Goal: Transaction & Acquisition: Purchase product/service

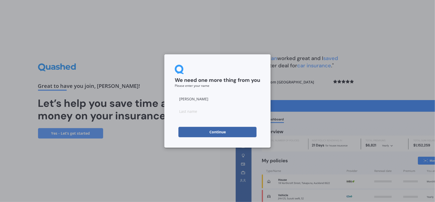
click at [191, 111] on input at bounding box center [217, 111] width 85 height 10
type input "Purcell"
click at [233, 87] on div "We need one more thing from you Please enter your name" at bounding box center [217, 76] width 85 height 23
click at [231, 130] on button "Continue" at bounding box center [217, 132] width 78 height 10
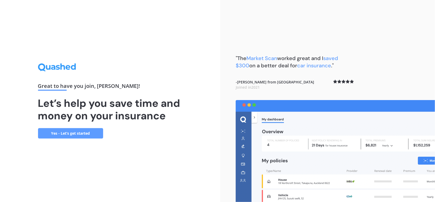
click at [74, 133] on link "Yes - Let’s get started" at bounding box center [70, 133] width 65 height 10
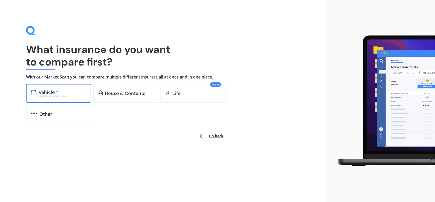
click at [55, 96] on div "Excludes commercial vehicles" at bounding box center [63, 96] width 48 height 2
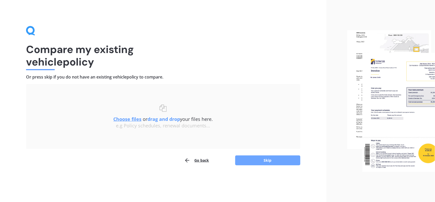
click at [257, 161] on button "Skip" at bounding box center [267, 161] width 65 height 10
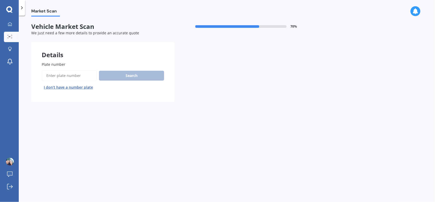
click at [64, 74] on input "Plate number" at bounding box center [69, 75] width 55 height 11
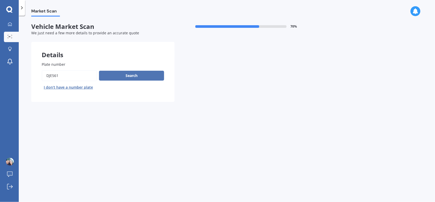
type input "DJE561"
click at [115, 75] on button "Search" at bounding box center [131, 76] width 65 height 10
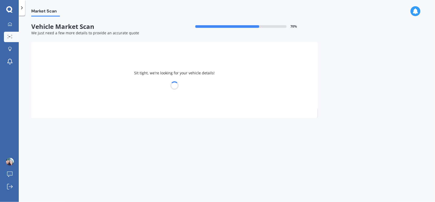
select select "AUDI"
select select "A3"
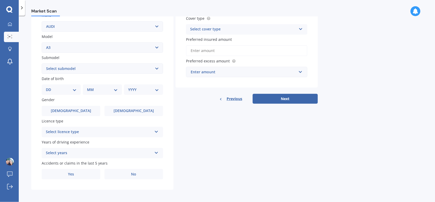
scroll to position [77, 0]
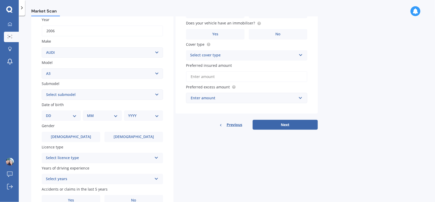
click at [69, 115] on select "DD 01 02 03 04 05 06 07 08 09 10 11 12 13 14 15 16 17 18 19 20 21 22 23 24 25 2…" at bounding box center [61, 116] width 31 height 6
select select "27"
click at [50, 113] on select "DD 01 02 03 04 05 06 07 08 09 10 11 12 13 14 15 16 17 18 19 20 21 22 23 24 25 2…" at bounding box center [61, 116] width 31 height 6
click at [98, 114] on select "MM 01 02 03 04 05 06 07 08 09 10 11 12" at bounding box center [103, 116] width 29 height 6
select select "11"
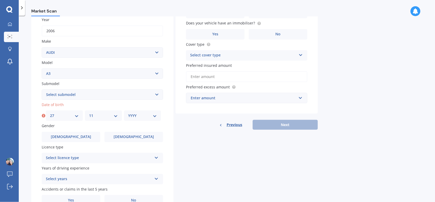
click at [89, 113] on select "MM 01 02 03 04 05 06 07 08 09 10 11 12" at bounding box center [103, 116] width 29 height 6
click at [137, 116] on select "YYYY 2025 2024 2023 2022 2021 2020 2019 2018 2017 2016 2015 2014 2013 2012 2011…" at bounding box center [142, 116] width 29 height 6
select select "1974"
click at [128, 113] on select "YYYY 2025 2024 2023 2022 2021 2020 2019 2018 2017 2016 2015 2014 2013 2012 2011…" at bounding box center [142, 116] width 29 height 6
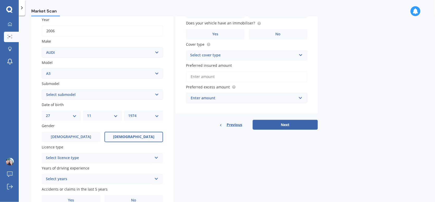
click at [134, 137] on span "Female" at bounding box center [133, 137] width 41 height 4
click at [0, 0] on input "Female" at bounding box center [0, 0] width 0 height 0
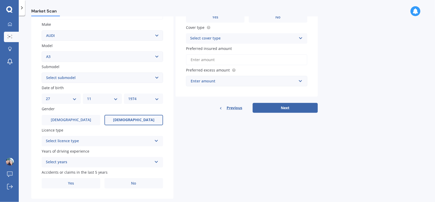
scroll to position [103, 0]
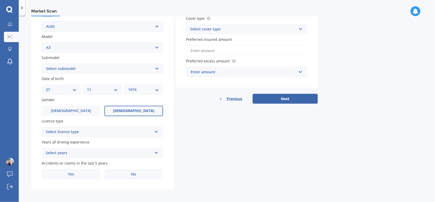
click at [115, 132] on div "Select licence type" at bounding box center [99, 132] width 106 height 6
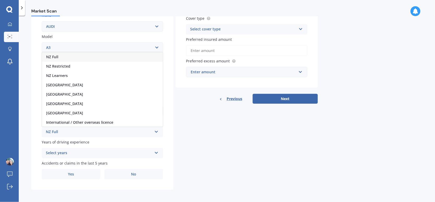
click at [64, 58] on div "NZ Full" at bounding box center [102, 56] width 121 height 9
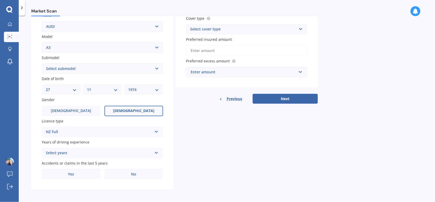
click at [151, 150] on div "Select years" at bounding box center [99, 153] width 106 height 6
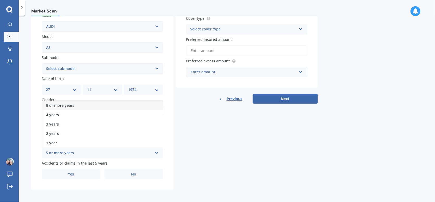
click at [63, 104] on span "5 or more years" at bounding box center [60, 105] width 28 height 5
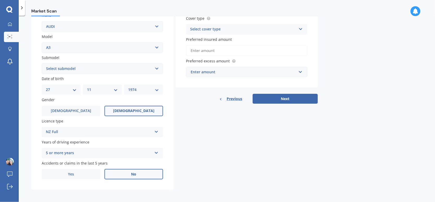
click at [122, 174] on label "No" at bounding box center [133, 174] width 59 height 10
click at [0, 0] on input "No" at bounding box center [0, 0] width 0 height 0
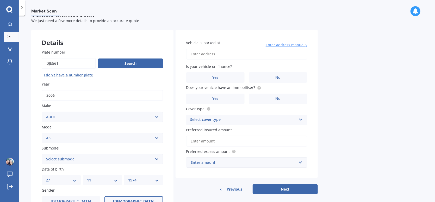
scroll to position [0, 0]
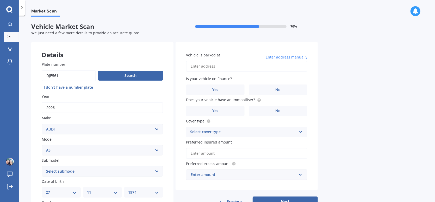
click at [225, 66] on input "Vehicle is parked at" at bounding box center [246, 66] width 121 height 11
type input "23 Regency Place SunnynookAuckland Sunnynook 0632"
click at [269, 92] on label "No" at bounding box center [278, 90] width 59 height 10
click at [0, 0] on input "No" at bounding box center [0, 0] width 0 height 0
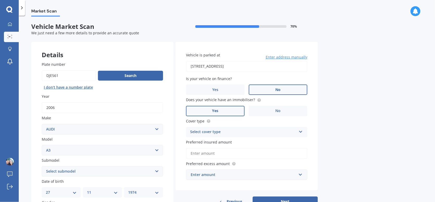
drag, startPoint x: 224, startPoint y: 107, endPoint x: 243, endPoint y: 111, distance: 19.0
click at [225, 107] on label "Yes" at bounding box center [215, 111] width 59 height 10
click at [0, 0] on input "Yes" at bounding box center [0, 0] width 0 height 0
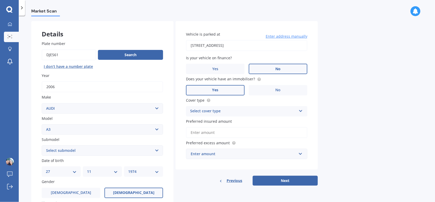
scroll to position [52, 0]
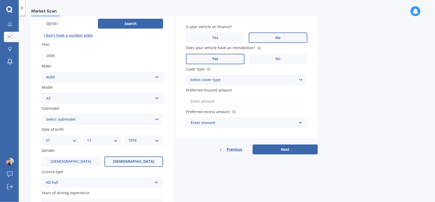
click at [212, 81] on div "Select cover type" at bounding box center [243, 80] width 106 height 6
click at [207, 88] on span "Comprehensive" at bounding box center [204, 90] width 28 height 5
click at [214, 102] on input "Preferred insured amount" at bounding box center [246, 101] width 121 height 11
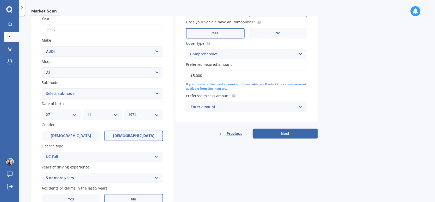
scroll to position [78, 0]
type input "$5,000"
click at [220, 105] on div "Enter amount" at bounding box center [244, 107] width 106 height 6
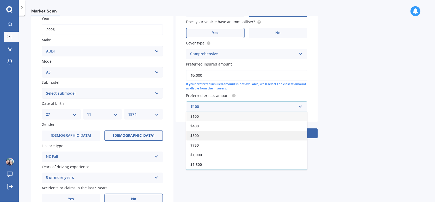
click at [200, 134] on div "$500" at bounding box center [246, 136] width 121 height 10
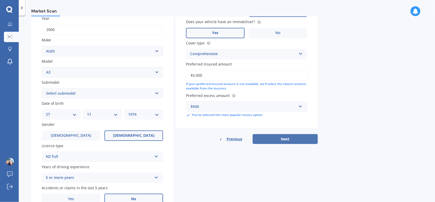
click at [284, 138] on button "Next" at bounding box center [284, 139] width 65 height 10
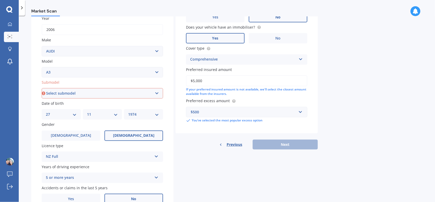
click at [104, 93] on select "Select submodel (All other) 1.4 TFSI 1.6 1.8 Non Turbo 1.8 Turbo 2.0 FSI 2.0 TD…" at bounding box center [102, 93] width 121 height 10
click at [154, 87] on div "Submodel Select submodel (All other) 1.4 TFSI 1.6 1.8 Non Turbo 1.8 Turbo 2.0 F…" at bounding box center [102, 89] width 121 height 19
click at [152, 92] on select "Select submodel (All other) 1.4 TFSI 1.6 1.8 Non Turbo 1.8 Turbo 2.0 FSI 2.0 TD…" at bounding box center [102, 93] width 121 height 10
select select "2.0 FSI"
click at [42, 88] on select "Select submodel (All other) 1.4 TFSI 1.6 1.8 Non Turbo 1.8 Turbo 2.0 FSI 2.0 TD…" at bounding box center [102, 93] width 121 height 10
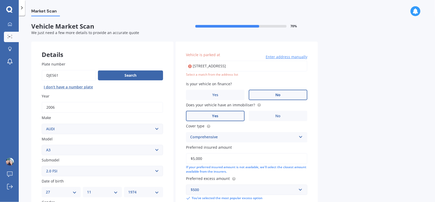
scroll to position [0, 0]
click at [292, 67] on input "23 Regency Place SunnynookAuckland Sunnynook 0632" at bounding box center [246, 66] width 121 height 11
click at [215, 67] on input "23 Regency Place SunnynookAuckland Sunnynook 0632" at bounding box center [246, 66] width 121 height 11
drag, startPoint x: 279, startPoint y: 66, endPoint x: 180, endPoint y: 61, distance: 99.0
click at [180, 61] on div "Vehicle is parked at 23 Regency Place SunnynookAuckland Sunnynook 0632 Enter ad…" at bounding box center [246, 127] width 142 height 170
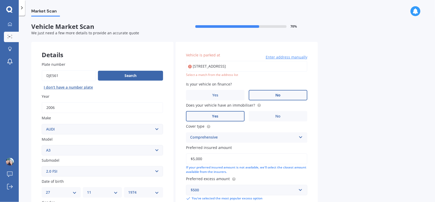
type input "23 Regency Place, Sunnynook, Auckland 0632"
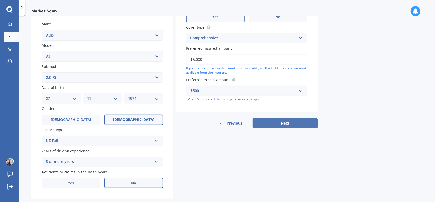
scroll to position [103, 0]
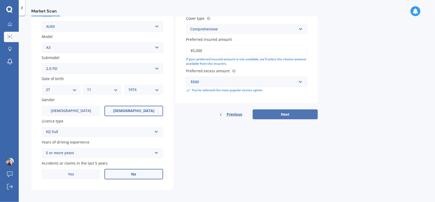
click at [282, 110] on button "Next" at bounding box center [284, 115] width 65 height 10
select select "27"
select select "11"
select select "1974"
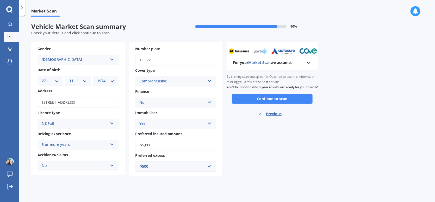
scroll to position [0, 0]
click at [258, 104] on button "Continue to scan" at bounding box center [272, 99] width 81 height 10
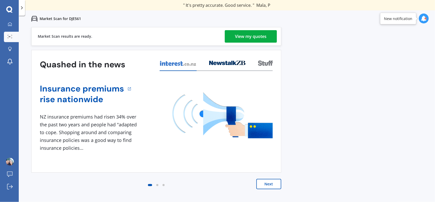
click at [232, 37] on link "View my quotes" at bounding box center [251, 36] width 52 height 12
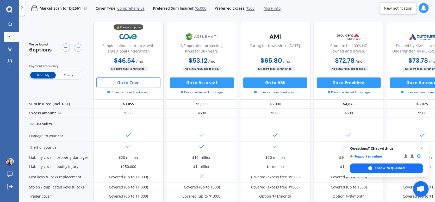
click at [138, 81] on button "Go to Cove" at bounding box center [128, 83] width 64 height 10
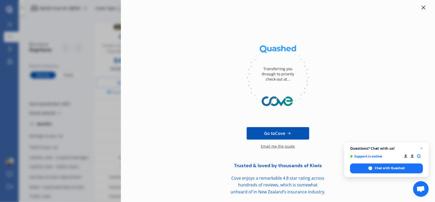
scroll to position [5, 0]
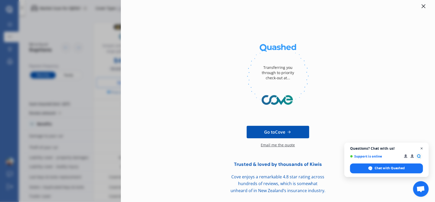
click at [422, 147] on span "Open chat" at bounding box center [421, 148] width 7 height 7
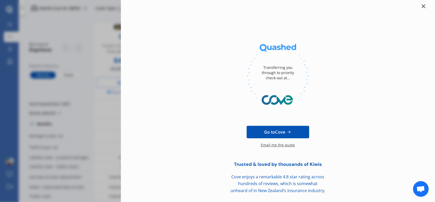
click at [422, 8] on div at bounding box center [423, 6] width 6 height 6
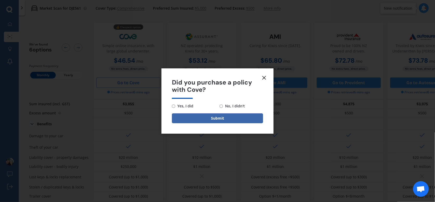
click at [220, 107] on input "No, I didn't" at bounding box center [220, 106] width 3 height 3
radio input "true"
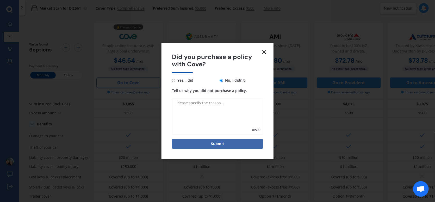
click at [196, 107] on textarea "Tell us why you did not purchase a policy." at bounding box center [217, 117] width 91 height 36
type textarea "I need to quote for Home Contents as well"
click at [221, 140] on button "Submit" at bounding box center [217, 144] width 91 height 10
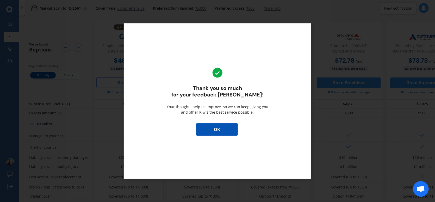
click at [225, 130] on button "OK" at bounding box center [217, 129] width 42 height 12
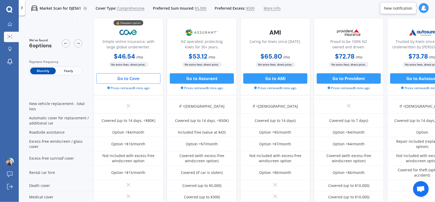
scroll to position [141, 0]
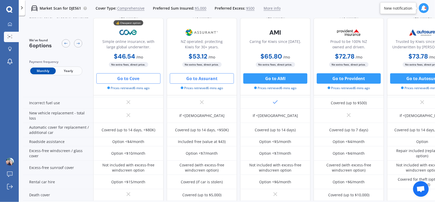
click at [199, 82] on button "Go to Assurant" at bounding box center [202, 78] width 64 height 10
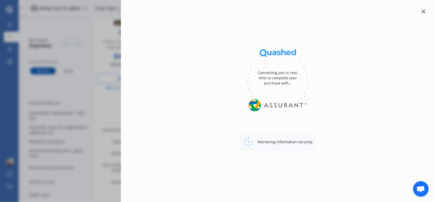
select select "full"
select select "0"
select select "North Shore"
select select "AUDI"
select select "A3"
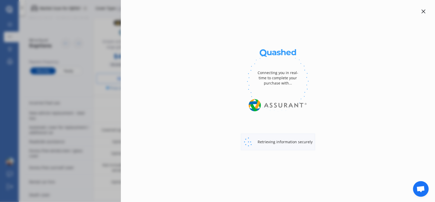
select select "2.0 FSI"
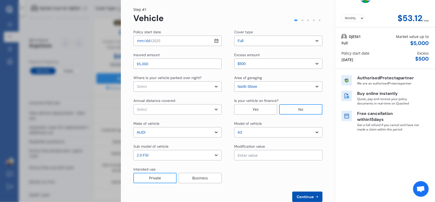
scroll to position [26, 0]
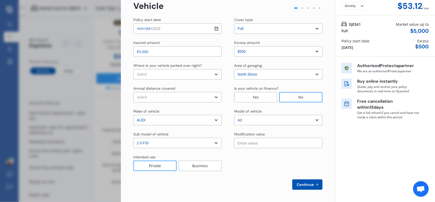
click at [307, 183] on span "Continue" at bounding box center [304, 185] width 19 height 4
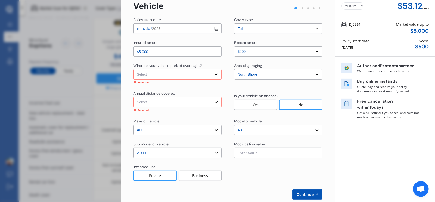
click at [206, 73] on select "Select In a garage On own property On street or road" at bounding box center [177, 74] width 88 height 10
select select "In a garage"
click at [133, 69] on select "Select In a garage On own property On street or road" at bounding box center [177, 74] width 88 height 10
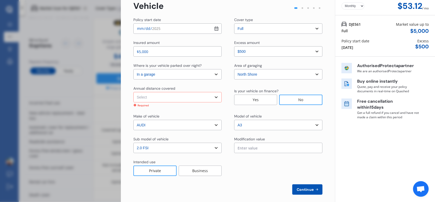
click at [200, 97] on select "Select Low (less than 15,000km per year) Average (15,000-30,000km per year) Hig…" at bounding box center [177, 97] width 88 height 10
select select "15000"
click at [133, 92] on select "Select Low (less than 15,000km per year) Average (15,000-30,000km per year) Hig…" at bounding box center [177, 97] width 88 height 10
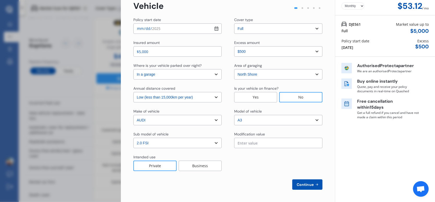
click at [310, 184] on span "Continue" at bounding box center [304, 185] width 19 height 4
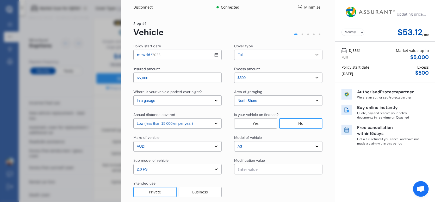
select select "Miss"
select select "27"
select select "11"
select select "1974"
select select "full"
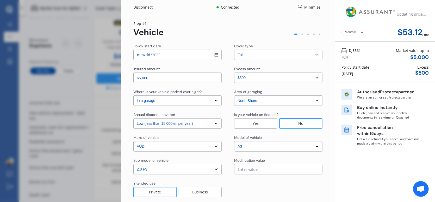
select select "more than 4 years"
select select "New Zealand"
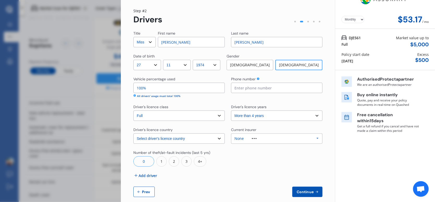
scroll to position [20, 0]
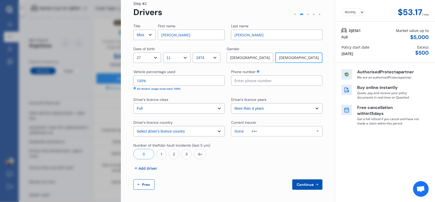
click at [306, 182] on button "Continue" at bounding box center [307, 185] width 30 height 10
click at [243, 76] on input at bounding box center [276, 80] width 91 height 10
type input "0210595863"
click at [305, 188] on button "Continue" at bounding box center [307, 185] width 30 height 10
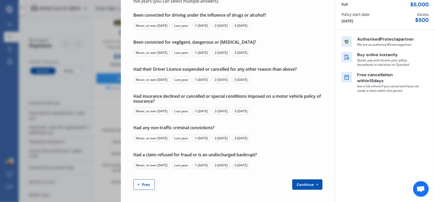
scroll to position [0, 0]
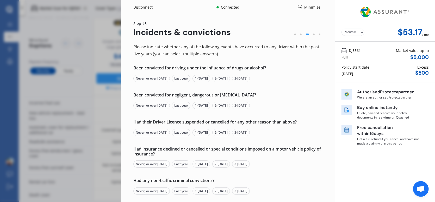
click at [352, 33] on select "Yearly Monthly" at bounding box center [352, 32] width 23 height 7
click at [102, 64] on div "Disconnect Connected Minimise Yearly Monthly $53.17 / mo Step # 3 Incidents & c…" at bounding box center [217, 101] width 435 height 202
click at [99, 34] on div "Disconnect Connected Minimise Yearly Monthly $53.17 / mo Step # 3 Incidents & c…" at bounding box center [217, 101] width 435 height 202
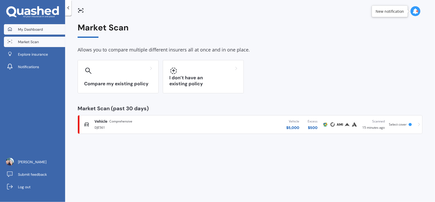
click at [34, 31] on span "My Dashboard" at bounding box center [30, 29] width 25 height 5
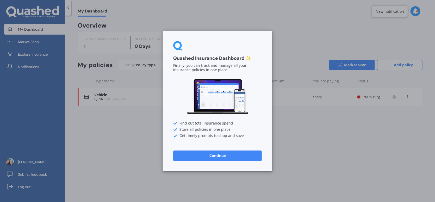
click at [238, 156] on button "Continue" at bounding box center [217, 156] width 88 height 10
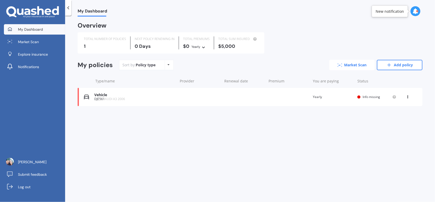
click at [341, 67] on link "Market Scan" at bounding box center [352, 65] width 46 height 10
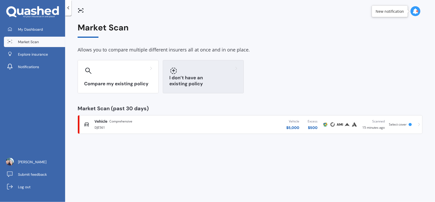
click at [202, 79] on div "I don’t have an existing policy" at bounding box center [203, 76] width 81 height 33
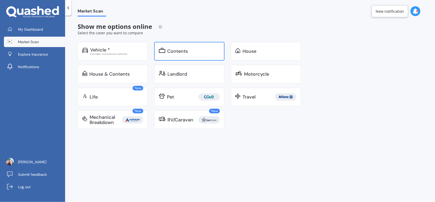
click at [183, 50] on div "Contents" at bounding box center [177, 51] width 21 height 5
click at [182, 54] on div "Contents" at bounding box center [189, 51] width 70 height 19
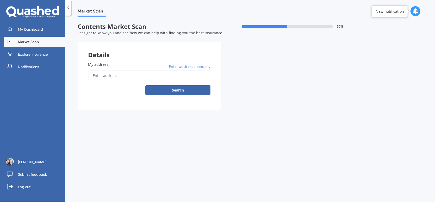
click at [112, 78] on input "My address" at bounding box center [149, 75] width 122 height 11
type input "23 Regency Place, Sunnynook, Auckland 0632"
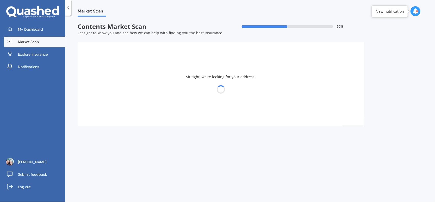
select select "27"
select select "11"
select select "1974"
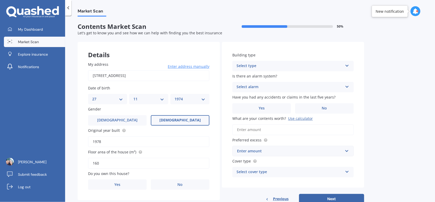
click at [186, 120] on span "Female" at bounding box center [179, 120] width 41 height 4
click at [0, 0] on input "Female" at bounding box center [0, 0] width 0 height 0
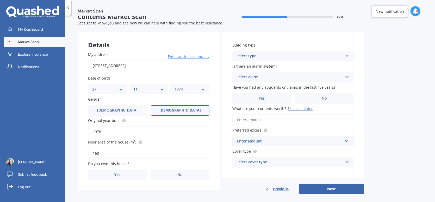
scroll to position [15, 0]
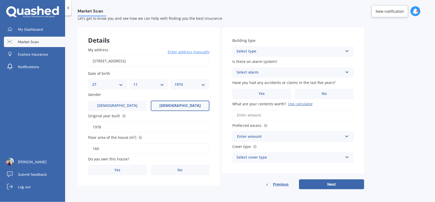
click at [254, 47] on div "Select type Freestanding Multi-unit (in a block of 6 or less) Multi-unit (in a …" at bounding box center [292, 51] width 121 height 10
click at [250, 60] on span "Freestanding" at bounding box center [248, 61] width 23 height 5
click at [256, 71] on div "Select alarm" at bounding box center [289, 72] width 106 height 6
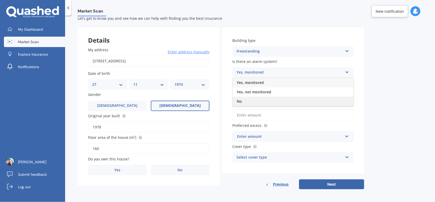
click at [254, 100] on div "No" at bounding box center [292, 101] width 121 height 9
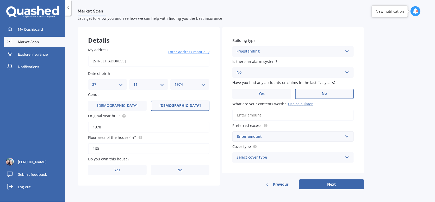
click at [302, 92] on label "No" at bounding box center [324, 94] width 59 height 10
click at [0, 0] on input "No" at bounding box center [0, 0] width 0 height 0
click at [257, 90] on label "Yes" at bounding box center [261, 94] width 59 height 10
click at [0, 0] on input "Yes" at bounding box center [0, 0] width 0 height 0
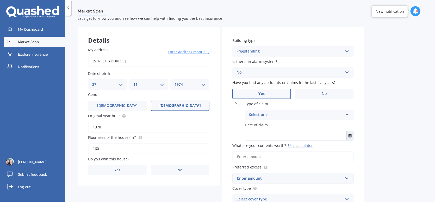
click at [262, 115] on div "Select one" at bounding box center [296, 115] width 94 height 6
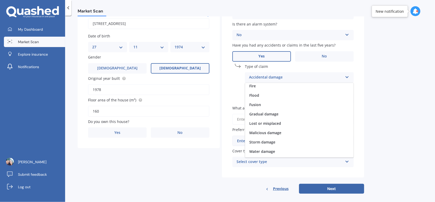
scroll to position [38, 0]
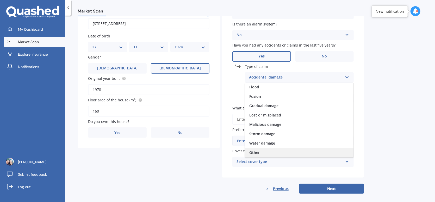
click at [262, 153] on div "Other" at bounding box center [299, 152] width 108 height 9
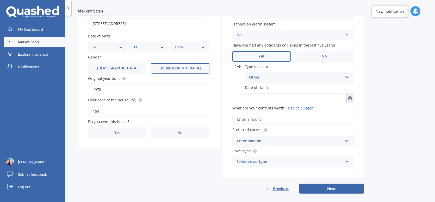
click at [256, 95] on input "text" at bounding box center [295, 98] width 101 height 9
click at [263, 116] on input "What are your contents worth? Use calculator" at bounding box center [292, 119] width 121 height 11
